Goal: Task Accomplishment & Management: Manage account settings

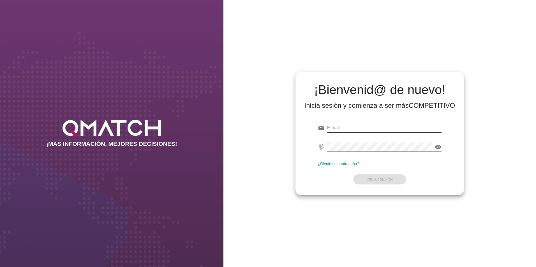
click at [340, 129] on input "email" at bounding box center [384, 128] width 115 height 9
type input "[PERSON_NAME][EMAIL_ADDRESS][DOMAIN_NAME]"
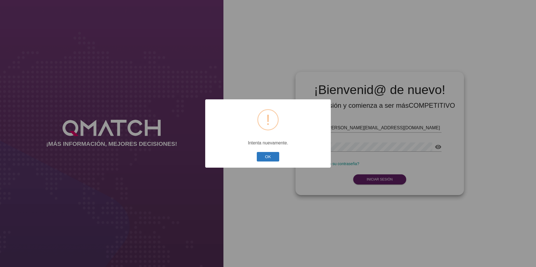
click at [271, 159] on button "OK" at bounding box center [268, 157] width 23 height 10
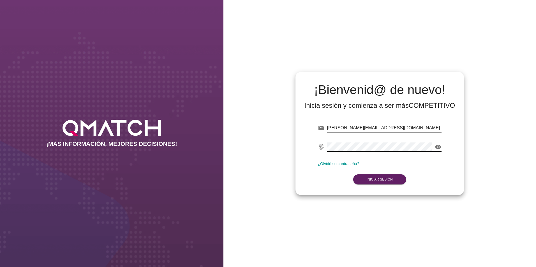
click at [231, 141] on div "¡Bienvenid@ de nuevo! Inicia sesión y comienza a ser más COMPETITIVO email [PER…" at bounding box center [379, 133] width 312 height 267
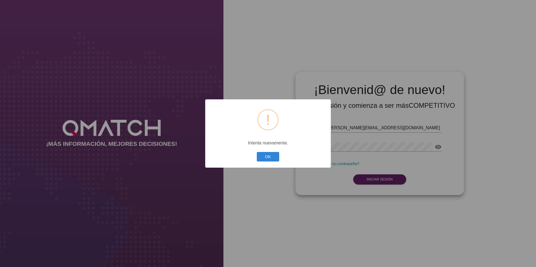
drag, startPoint x: 272, startPoint y: 156, endPoint x: 331, endPoint y: 140, distance: 60.8
click at [275, 158] on button "OK" at bounding box center [268, 157] width 23 height 10
click at [275, 160] on button "OK" at bounding box center [268, 157] width 23 height 10
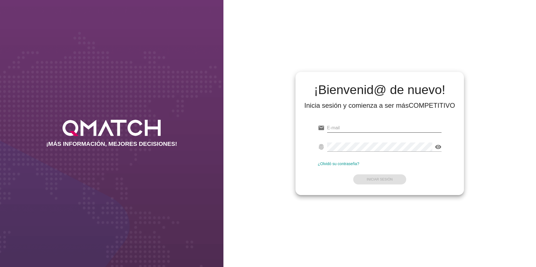
click at [352, 129] on input "email" at bounding box center [384, 128] width 115 height 9
type input "[PERSON_NAME][EMAIL_ADDRESS][DOMAIN_NAME]"
click at [348, 163] on link "¿Olvidó su contraseña?" at bounding box center [338, 164] width 41 height 4
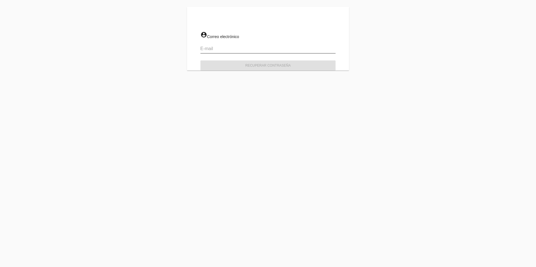
click at [254, 48] on input "email" at bounding box center [267, 48] width 135 height 9
type input "[PERSON_NAME][EMAIL_ADDRESS][DOMAIN_NAME]"
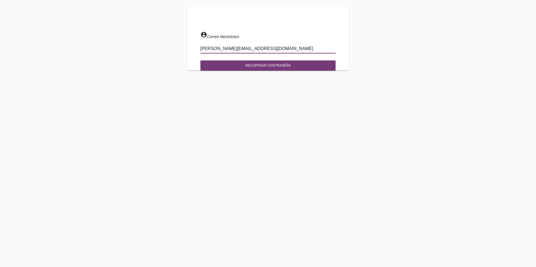
click at [246, 66] on div "Recuperar contraseña" at bounding box center [268, 65] width 126 height 5
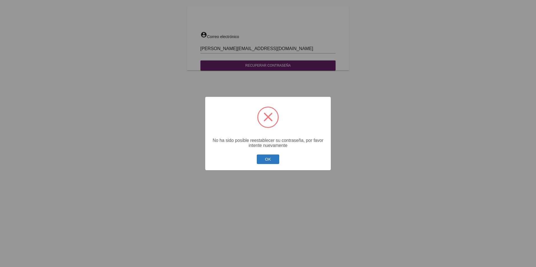
click at [267, 158] on button "OK" at bounding box center [268, 160] width 23 height 10
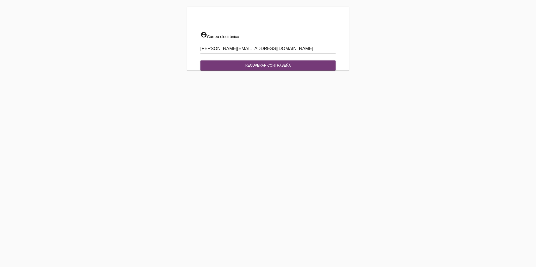
click at [233, 68] on button "Recuperar contraseña" at bounding box center [267, 66] width 135 height 10
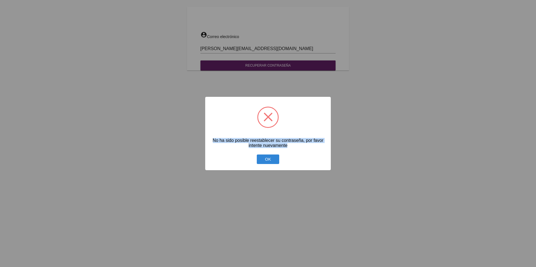
drag, startPoint x: 290, startPoint y: 149, endPoint x: 226, endPoint y: 130, distance: 67.2
click at [226, 130] on div "? ! i × No ha sido posible reestablecer su contraseña, por favor intente nuevam…" at bounding box center [267, 134] width 125 height 74
copy div "No ha sido posible reestablecer su contraseña, por favor intente nuevamente"
